Goal: Find specific page/section: Find specific page/section

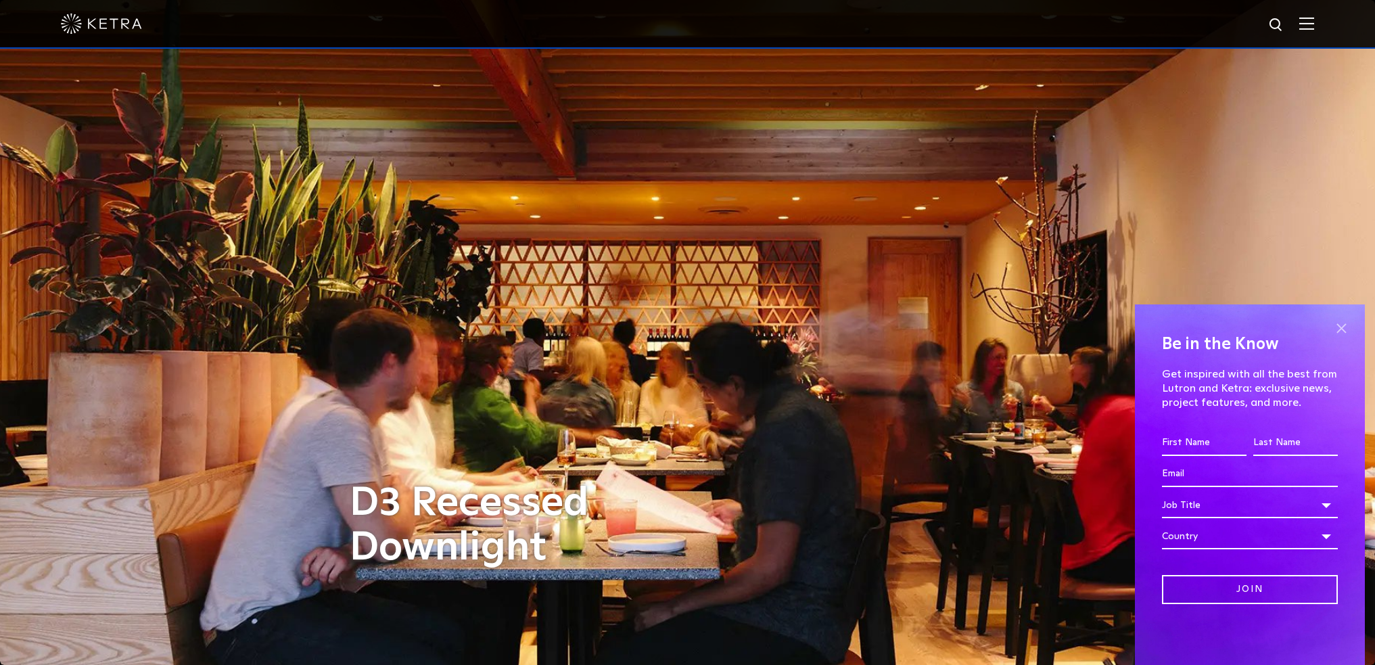
click at [1341, 327] on span at bounding box center [1341, 328] width 20 height 20
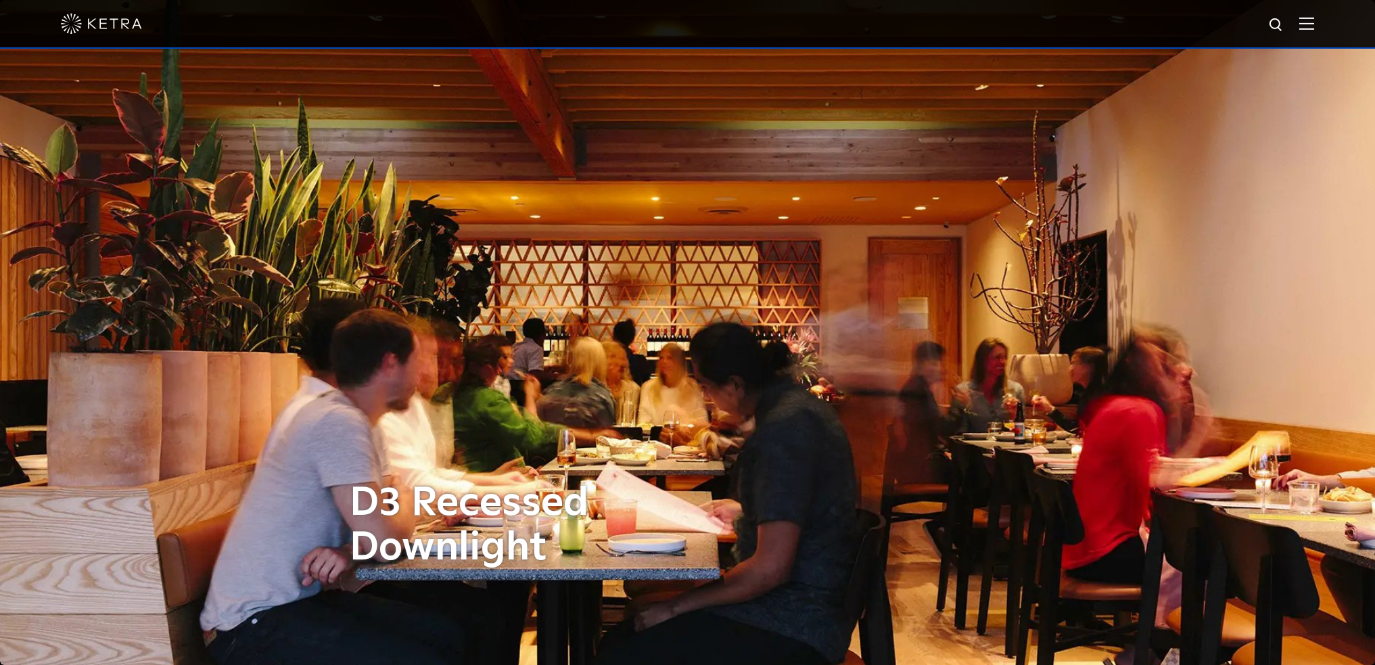
click at [1314, 20] on img at bounding box center [1306, 23] width 15 height 13
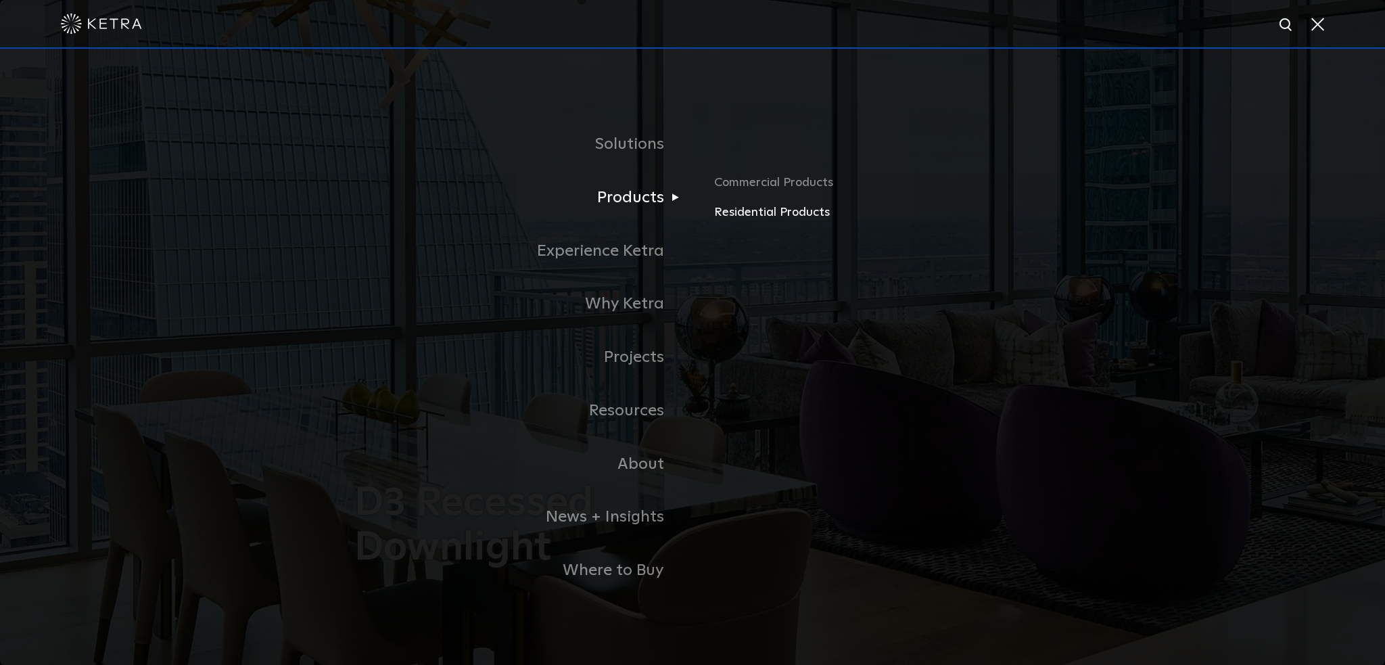
click at [749, 212] on link "Residential Products" at bounding box center [872, 213] width 317 height 20
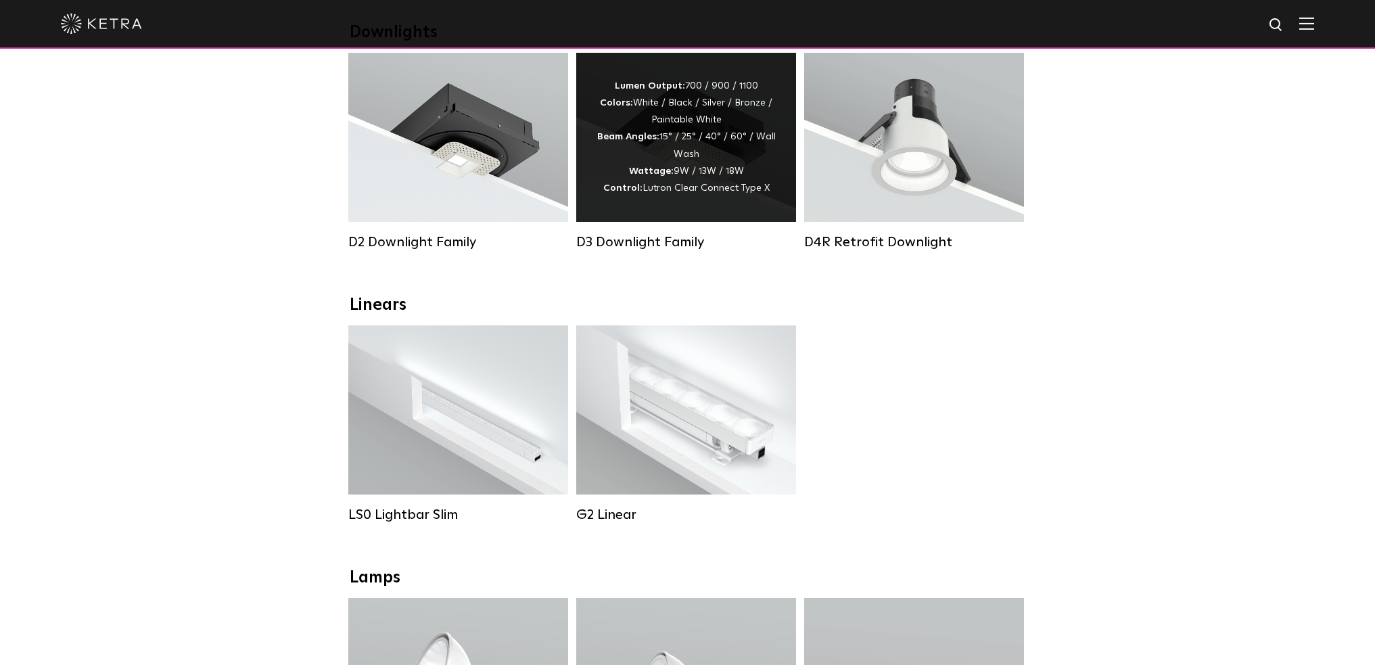
scroll to position [267, 0]
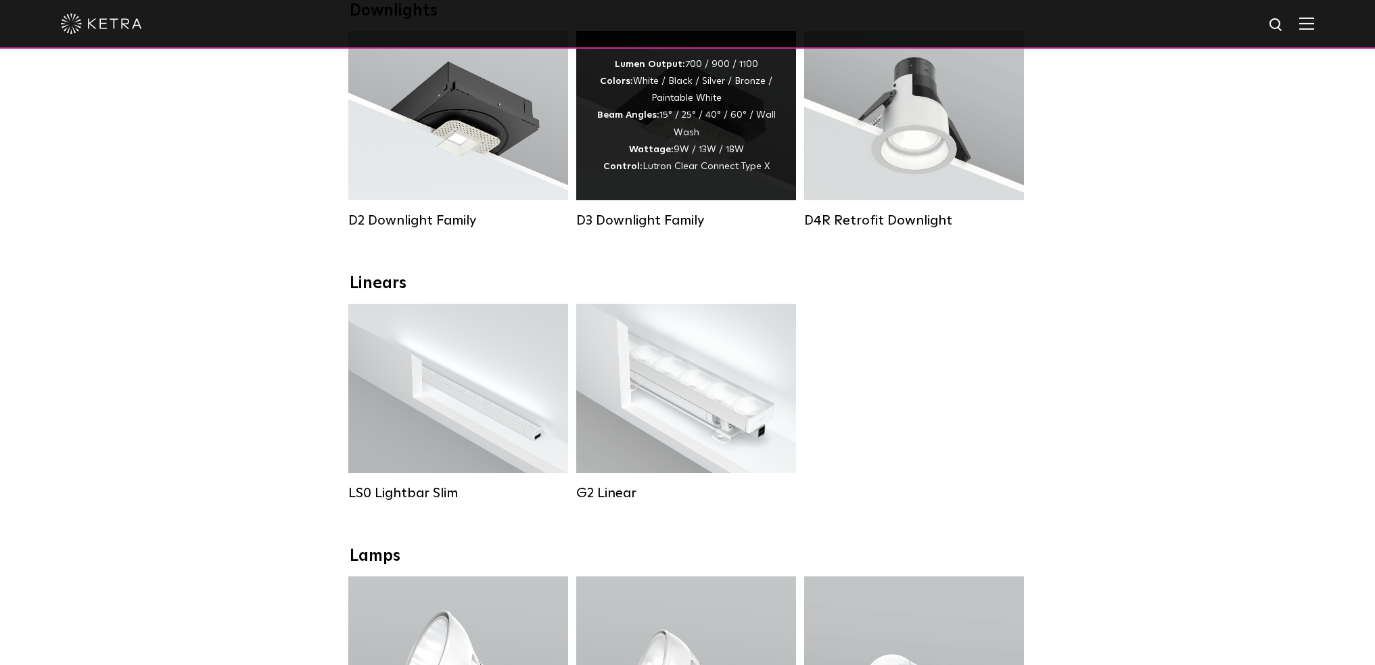
click at [678, 216] on div "D3 Downlight Family" at bounding box center [686, 220] width 220 height 16
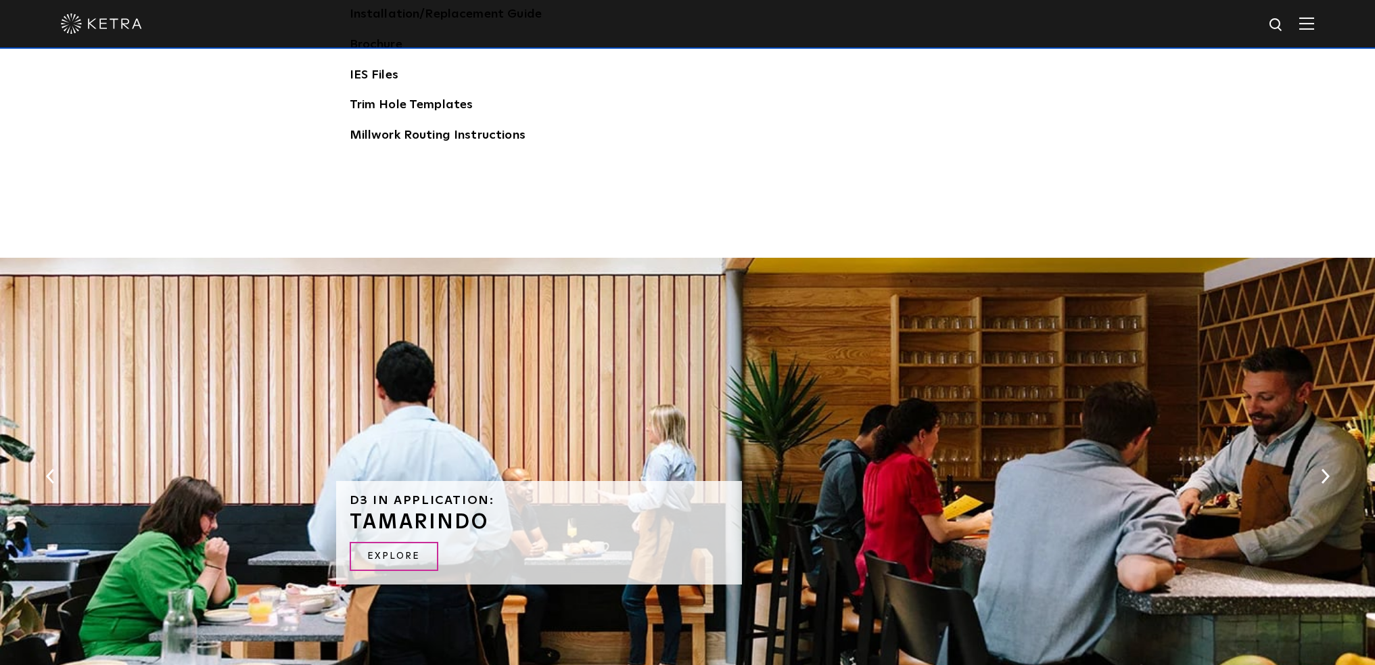
scroll to position [2166, 0]
